Goal: Task Accomplishment & Management: Manage account settings

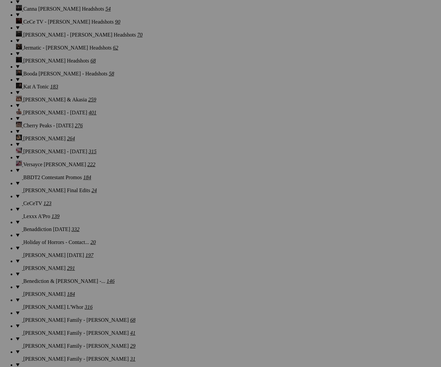
scroll to position [8914, 0]
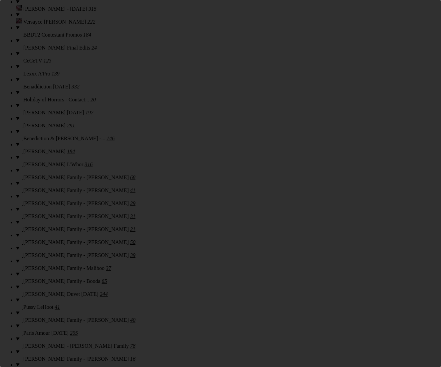
scroll to position [0, 0]
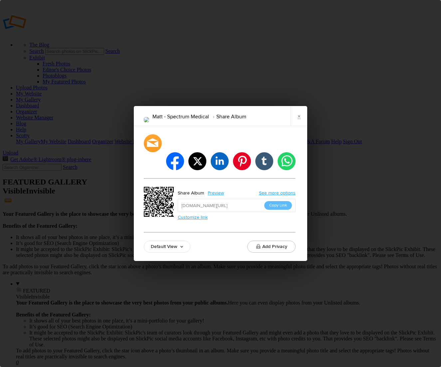
click at [172, 241] on link "Default View" at bounding box center [167, 247] width 47 height 12
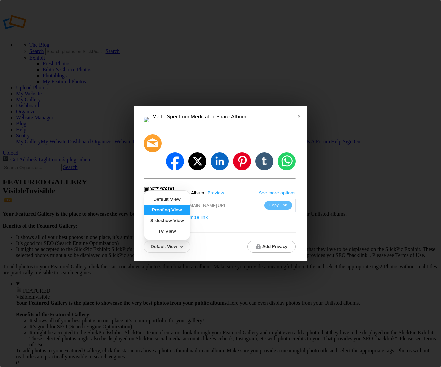
drag, startPoint x: 176, startPoint y: 206, endPoint x: 176, endPoint y: 202, distance: 3.7
click at [176, 205] on link "Proofing View" at bounding box center [167, 210] width 46 height 11
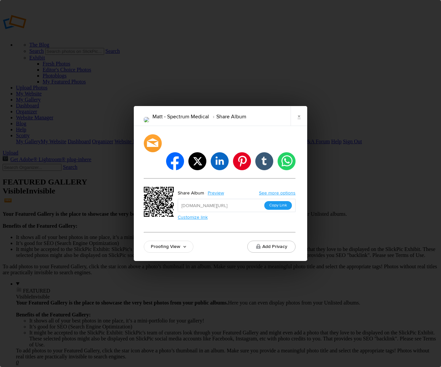
click at [278, 201] on button "Copy Link" at bounding box center [278, 205] width 28 height 9
click at [302, 126] on link "×" at bounding box center [298, 116] width 17 height 20
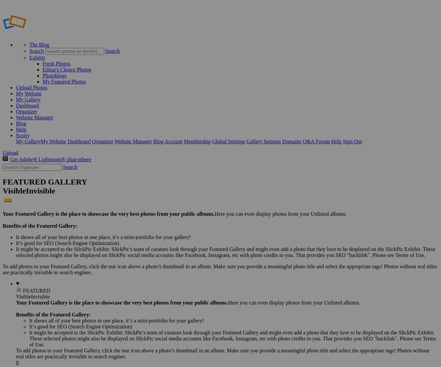
type input "Luis Basillos"
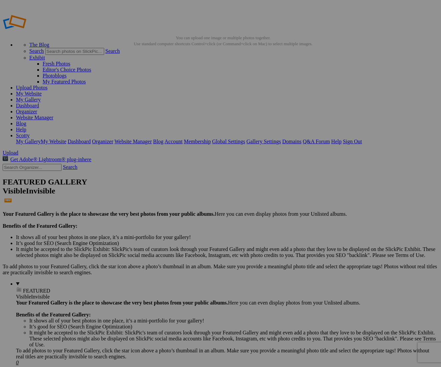
type input "Luis Bastillos - Spectrum Medical"
drag, startPoint x: 277, startPoint y: 152, endPoint x: 269, endPoint y: 126, distance: 27.0
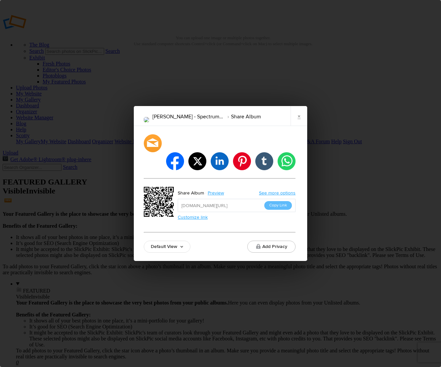
click at [178, 241] on link "Default View" at bounding box center [167, 247] width 47 height 12
drag, startPoint x: 183, startPoint y: 201, endPoint x: 191, endPoint y: 201, distance: 8.0
click at [183, 205] on link "Proofing View" at bounding box center [167, 210] width 46 height 11
click at [284, 201] on button "Copy Link" at bounding box center [278, 205] width 28 height 9
click at [300, 126] on link "×" at bounding box center [298, 116] width 17 height 20
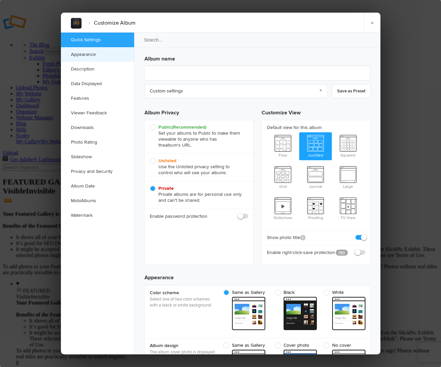
click at [119, 61] on ul "Quick Settings Appearance Description Data Displayed Features Viewer Feedback D…" at bounding box center [97, 194] width 73 height 322
click at [114, 53] on link "Appearance" at bounding box center [97, 54] width 73 height 15
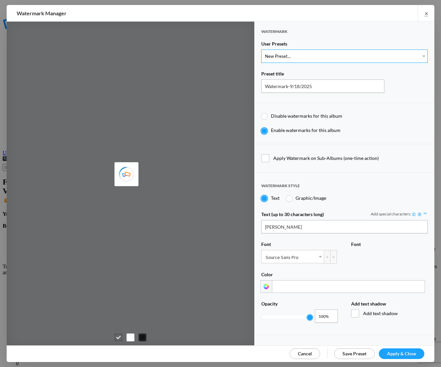
type input "[PERSON_NAME]"
select select "1: Object"
type input "PROOF TEXT"
type input "PROOF PROOF PROOF PROOF PROOF"
type input "0.5"
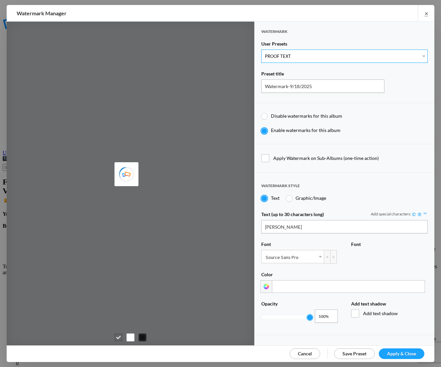
type input "128"
radio input "true"
type input "0"
radio input "false"
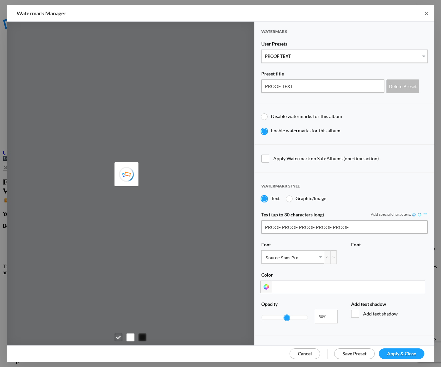
type input "0.13"
click at [268, 316] on div at bounding box center [284, 318] width 46 height 4
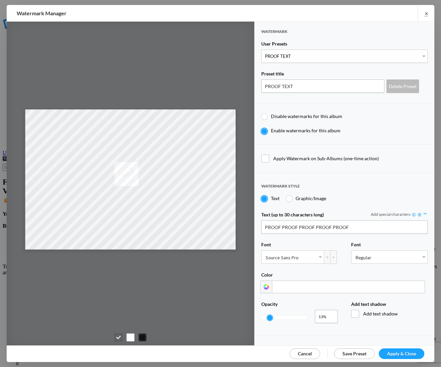
click at [412, 351] on link "Apply & Close" at bounding box center [401, 354] width 46 height 11
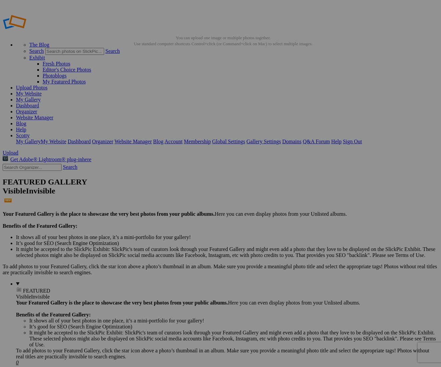
click at [37, 109] on link "Organizer" at bounding box center [26, 112] width 21 height 6
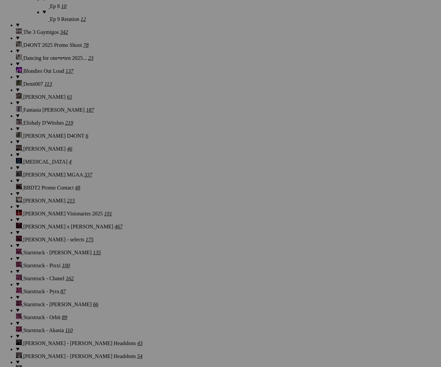
scroll to position [8914, 0]
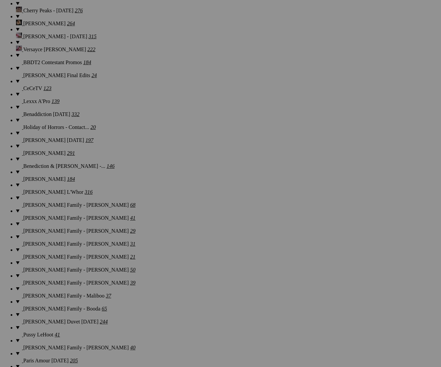
scroll to position [8883, 0]
